Goal: Check status: Check status

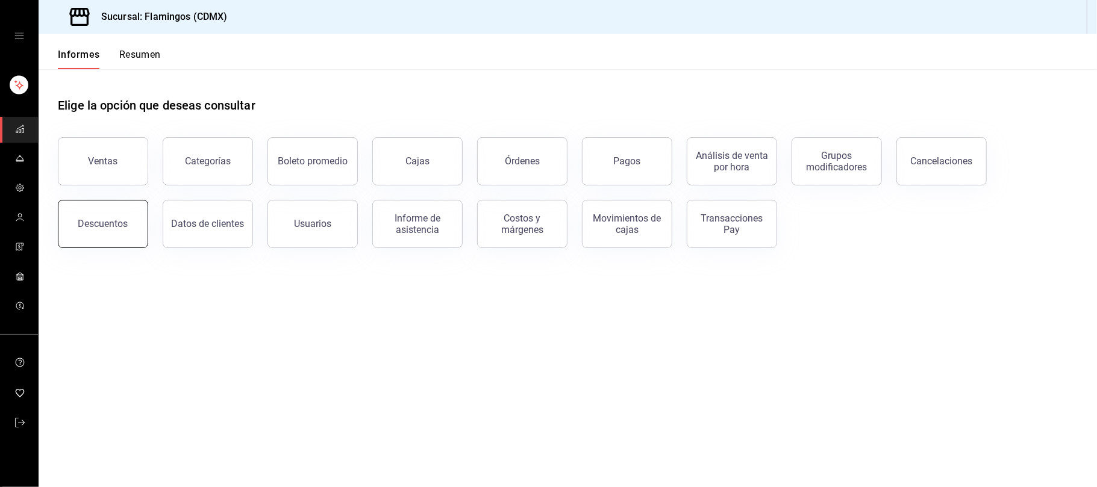
click at [129, 232] on button "Descuentos" at bounding box center [103, 224] width 90 height 48
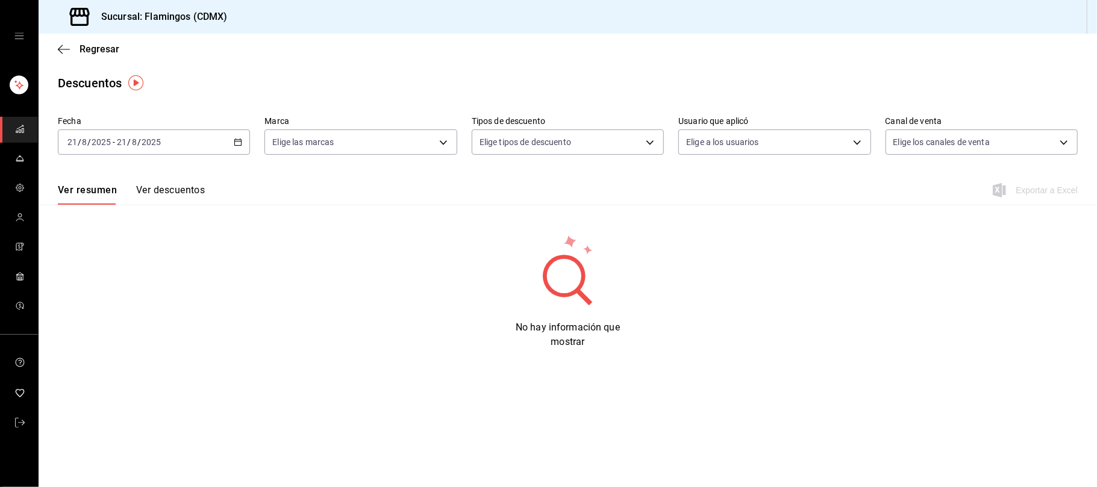
click at [240, 149] on div "[DATE] [DATE] - [DATE] [DATE]" at bounding box center [154, 141] width 192 height 25
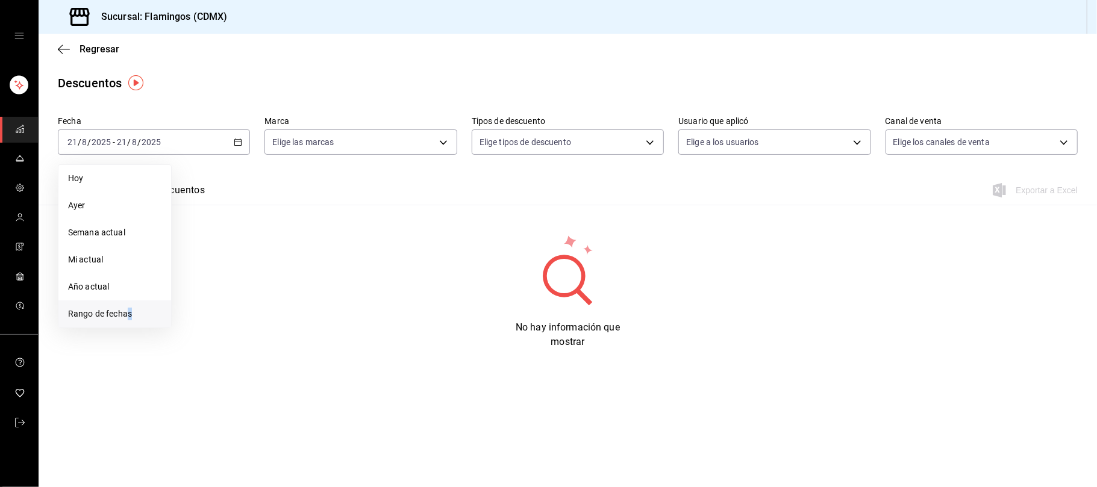
click at [128, 314] on font "Rango de fechas" at bounding box center [100, 314] width 64 height 10
click at [220, 295] on button "19" at bounding box center [217, 302] width 21 height 22
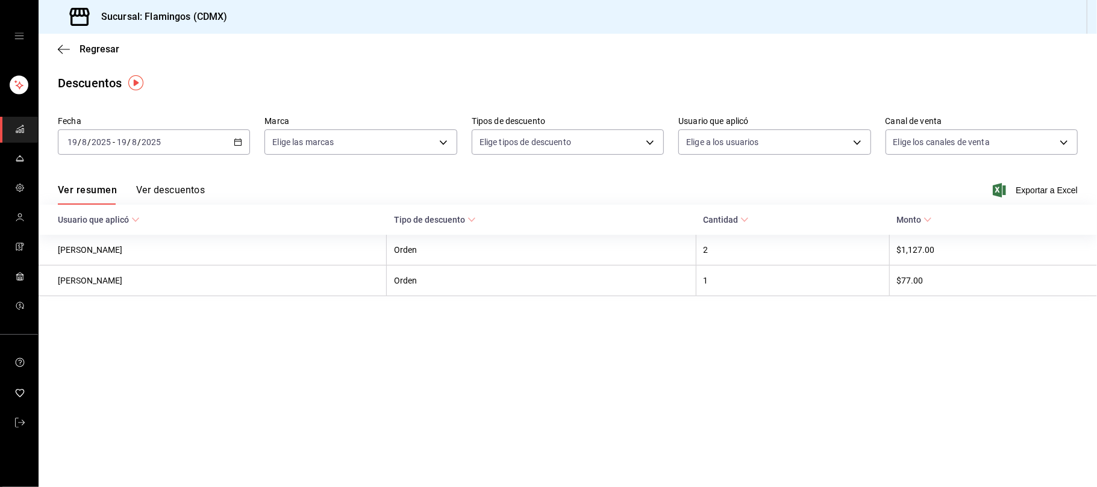
click at [152, 198] on button "Ver descuentos" at bounding box center [170, 194] width 69 height 21
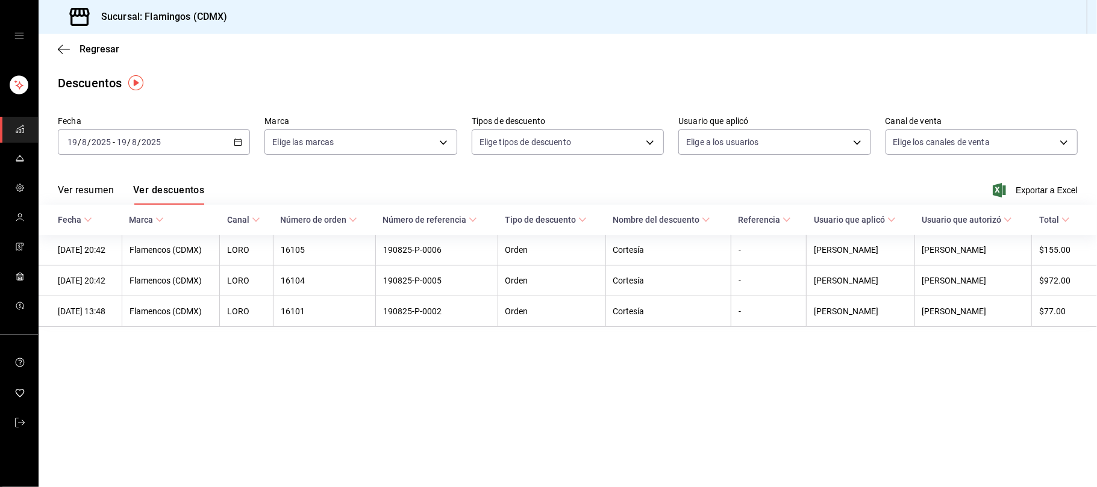
click at [238, 139] on icon "button" at bounding box center [238, 142] width 8 height 8
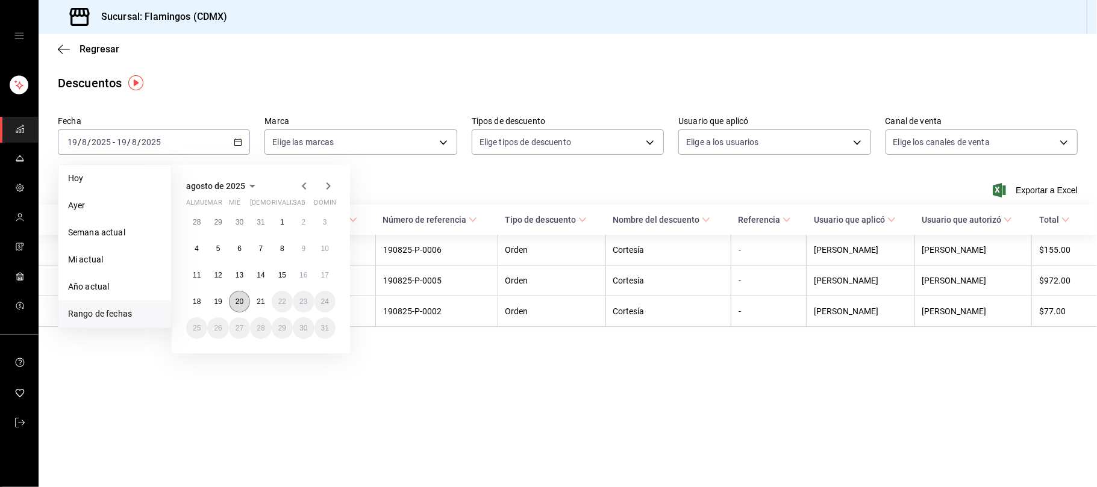
click at [232, 302] on button "20" at bounding box center [239, 302] width 21 height 22
